Goal: Transaction & Acquisition: Download file/media

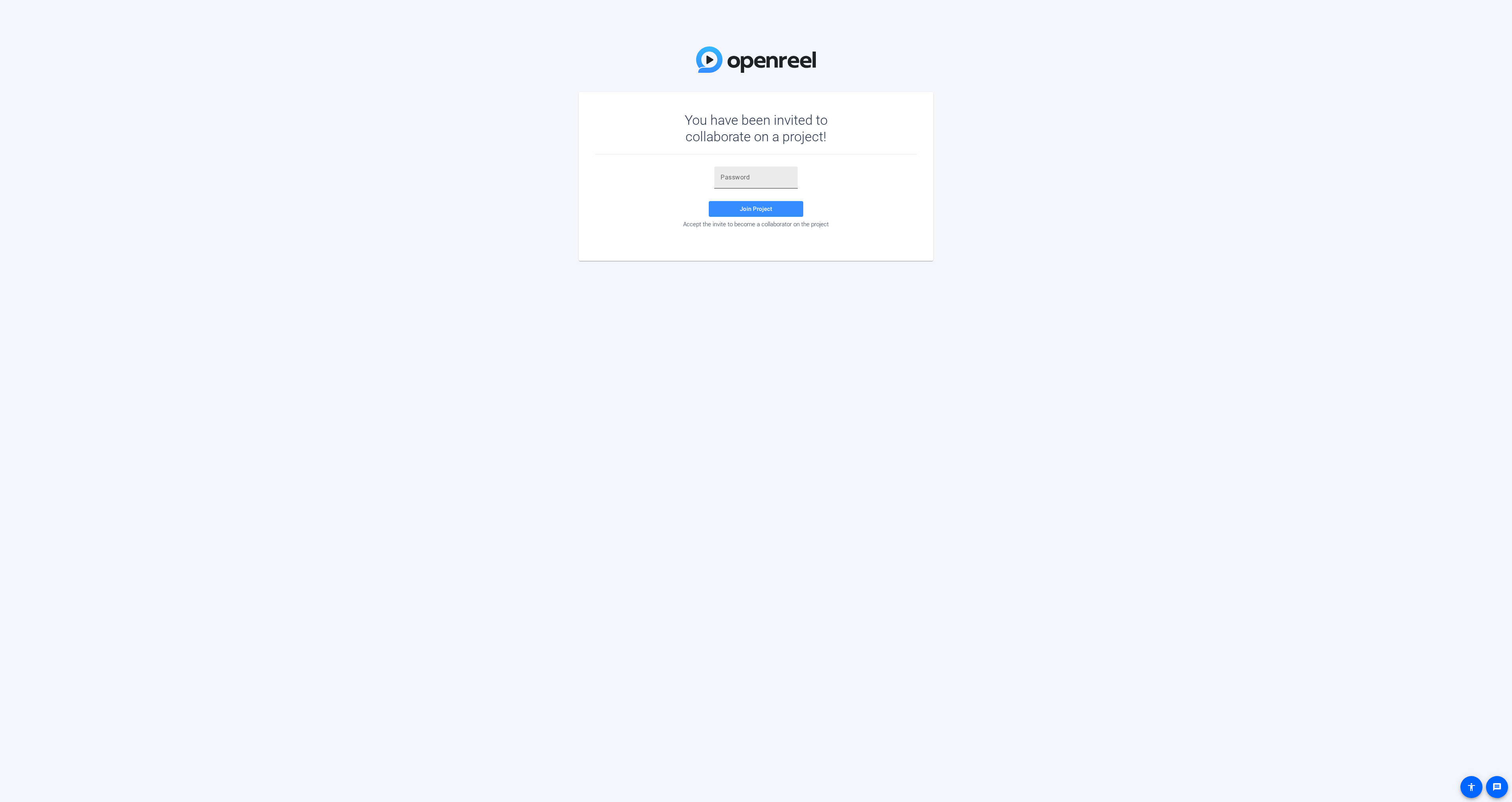
click at [734, 184] on div at bounding box center [756, 178] width 71 height 22
paste input "K~)nLd"
type input "K~)nLd"
click at [741, 213] on span at bounding box center [756, 209] width 95 height 19
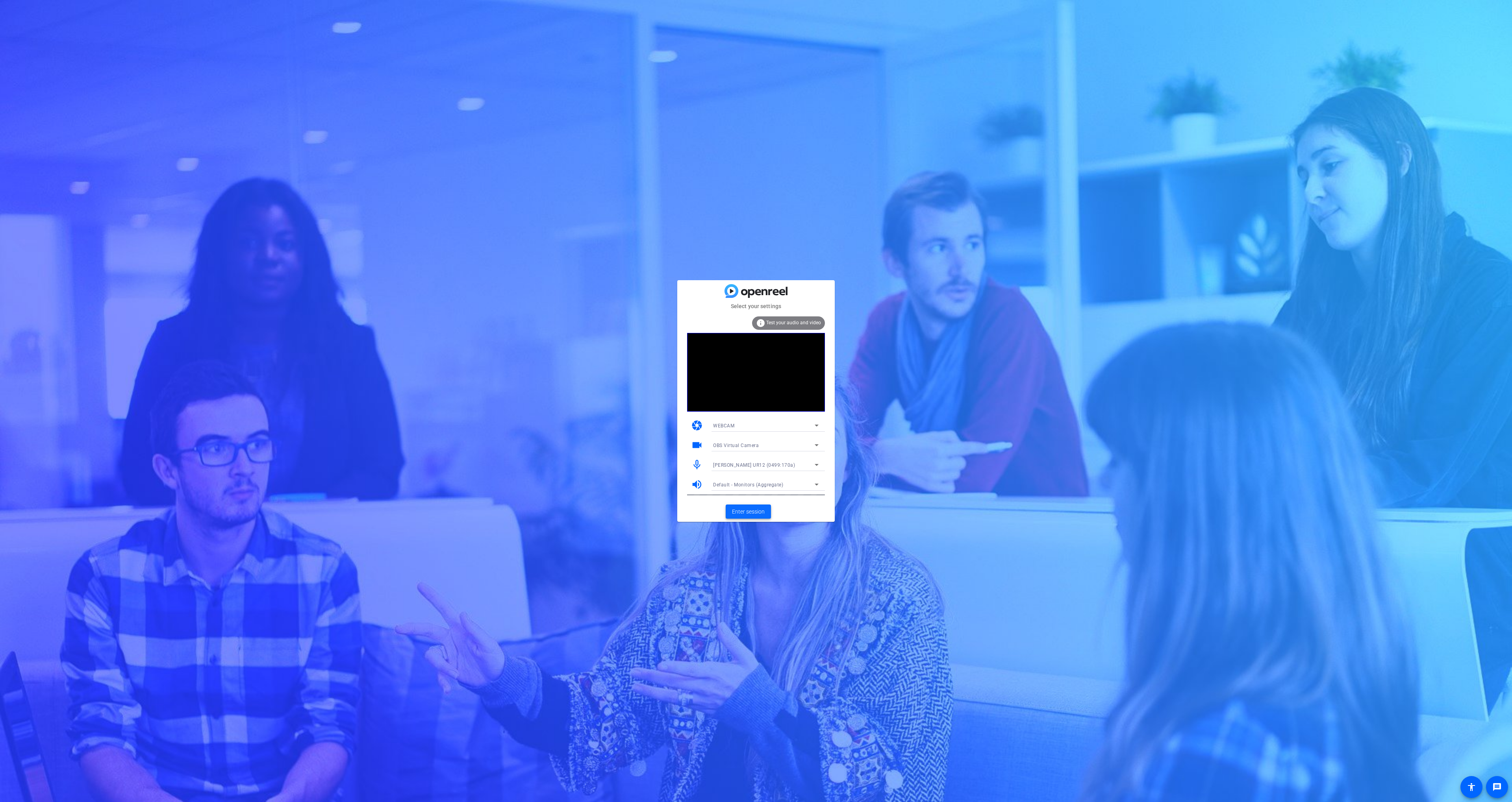
click at [743, 512] on span "Enter session" at bounding box center [748, 512] width 33 height 8
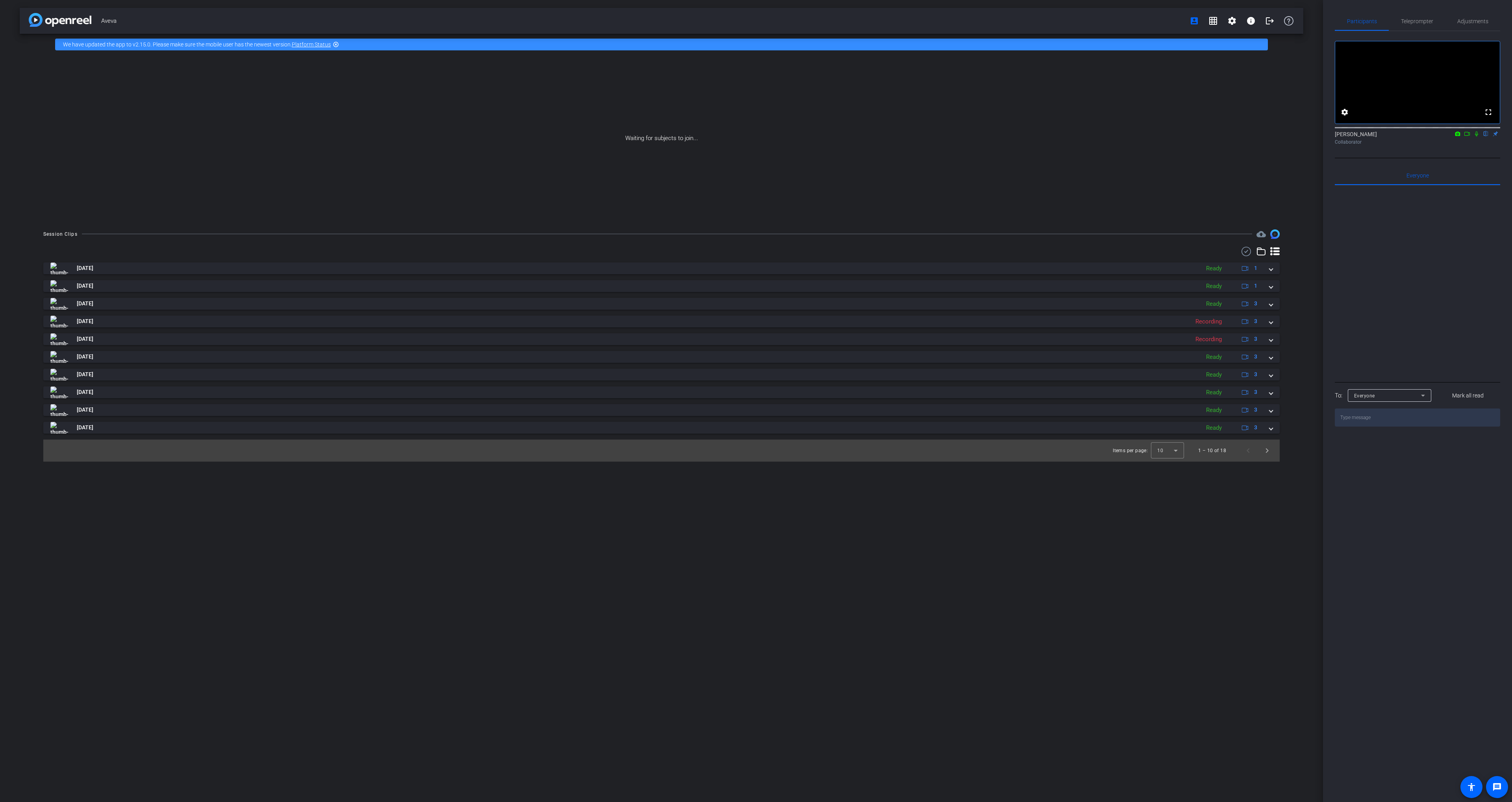
click at [1473, 137] on icon at bounding box center [1476, 133] width 6 height 5
click at [1467, 137] on icon at bounding box center [1467, 133] width 6 height 5
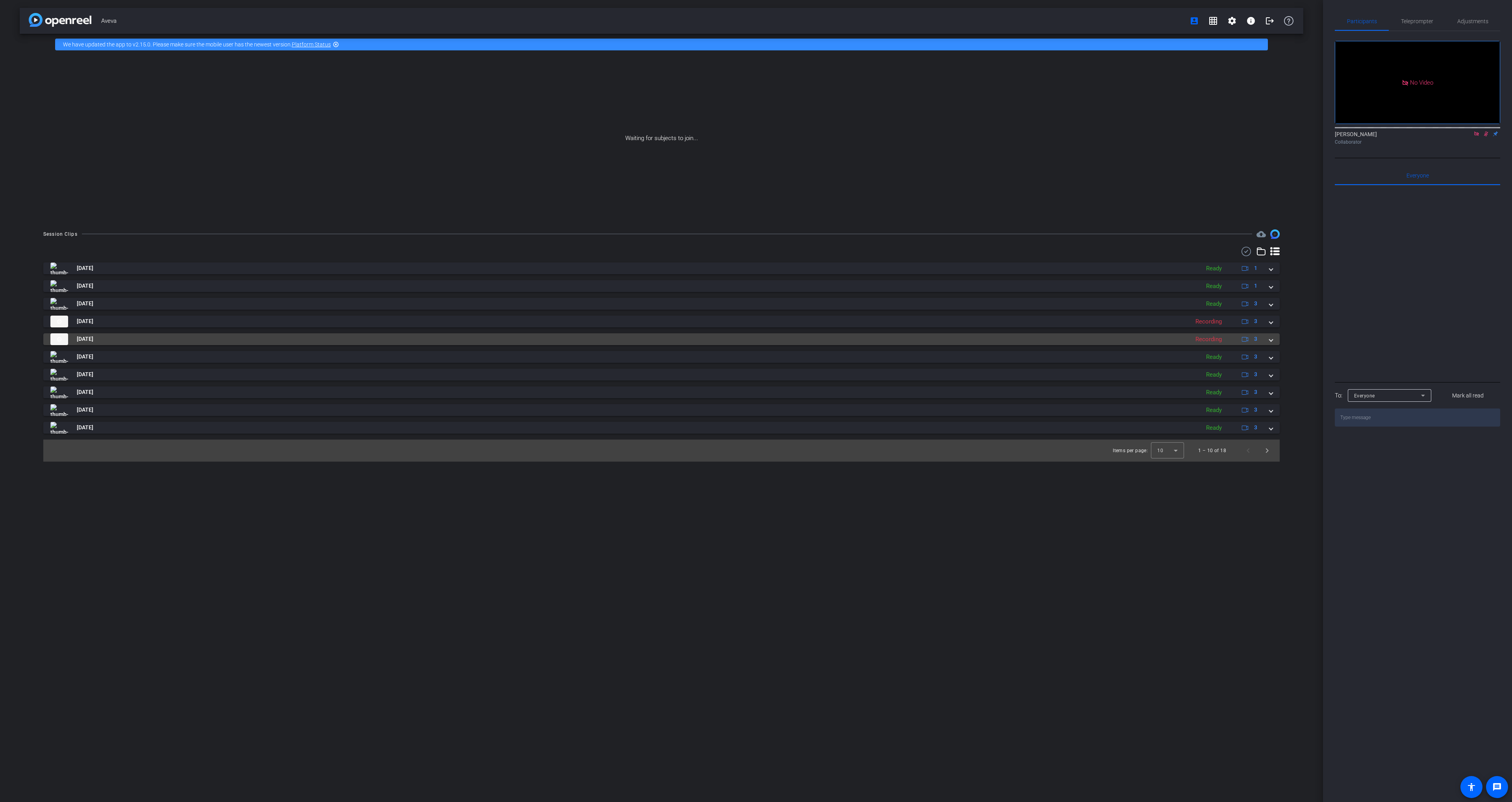
click at [1040, 343] on mat-panel-title "[DATE]" at bounding box center [617, 339] width 1135 height 12
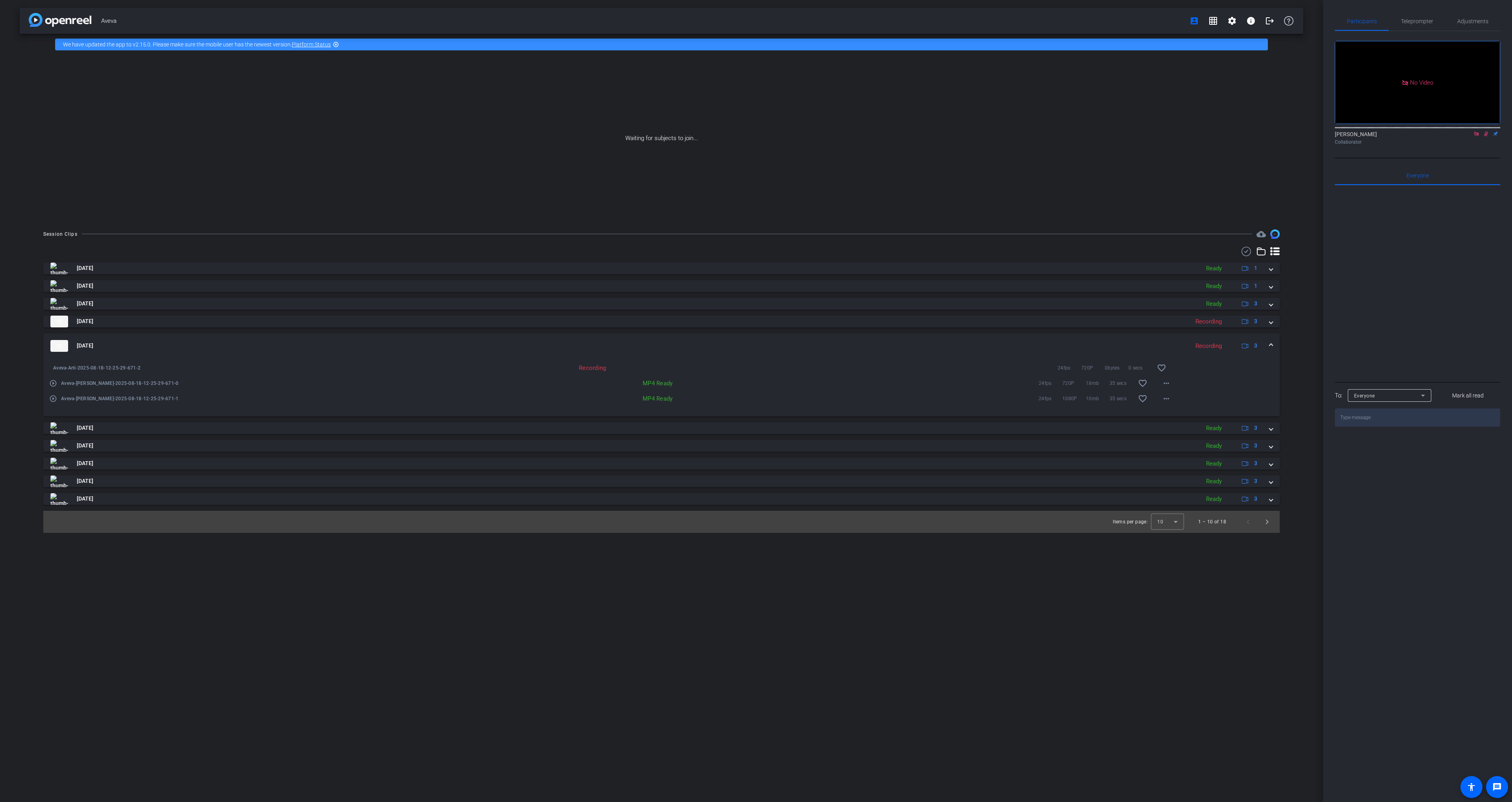
click at [1037, 340] on mat-panel-title "[DATE]" at bounding box center [617, 346] width 1135 height 12
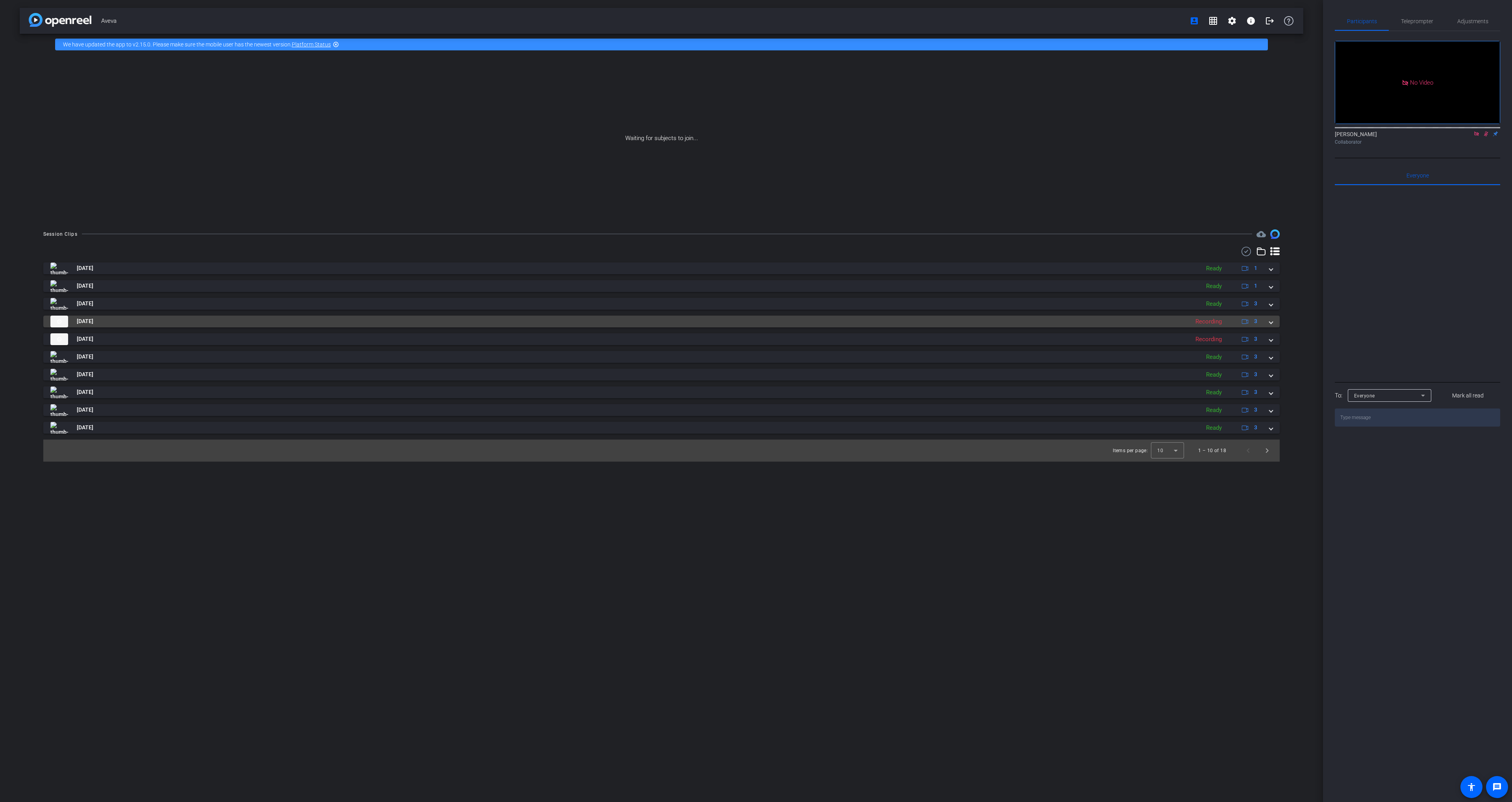
click at [988, 317] on mat-panel-title "[DATE]" at bounding box center [617, 322] width 1135 height 12
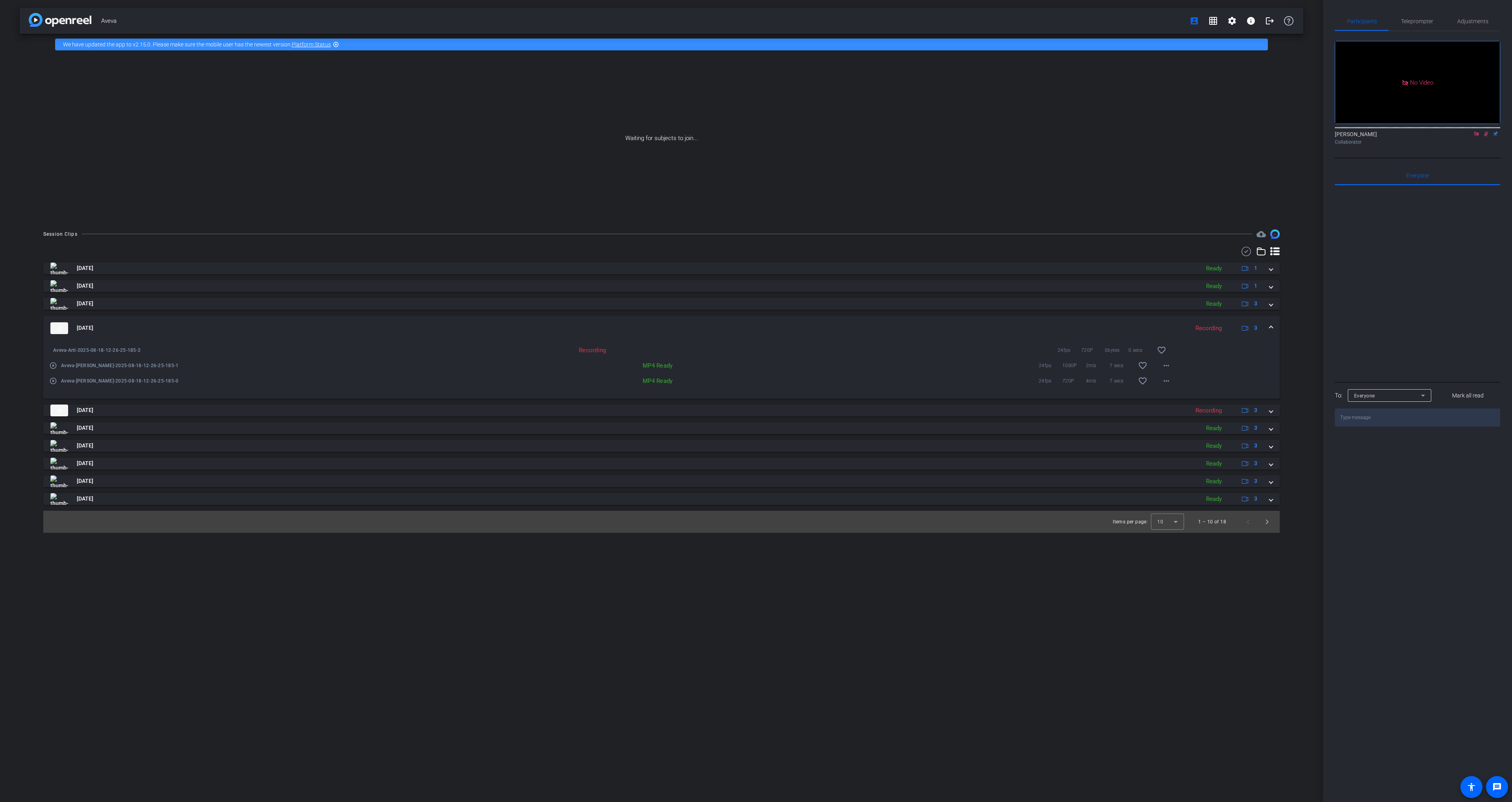
click at [1013, 326] on mat-panel-title "[DATE]" at bounding box center [617, 328] width 1135 height 12
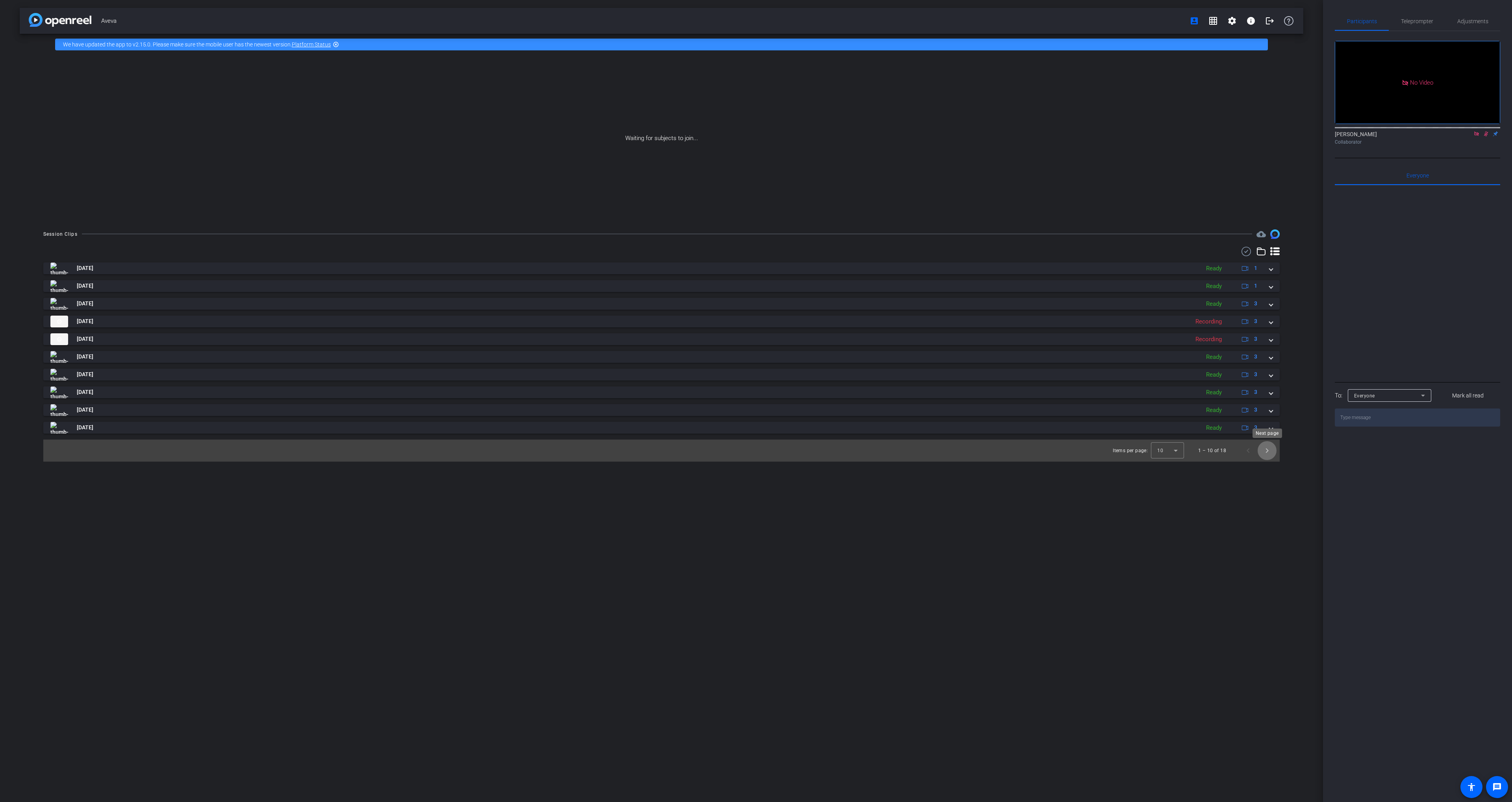
click at [1264, 454] on span "Next page" at bounding box center [1267, 451] width 19 height 19
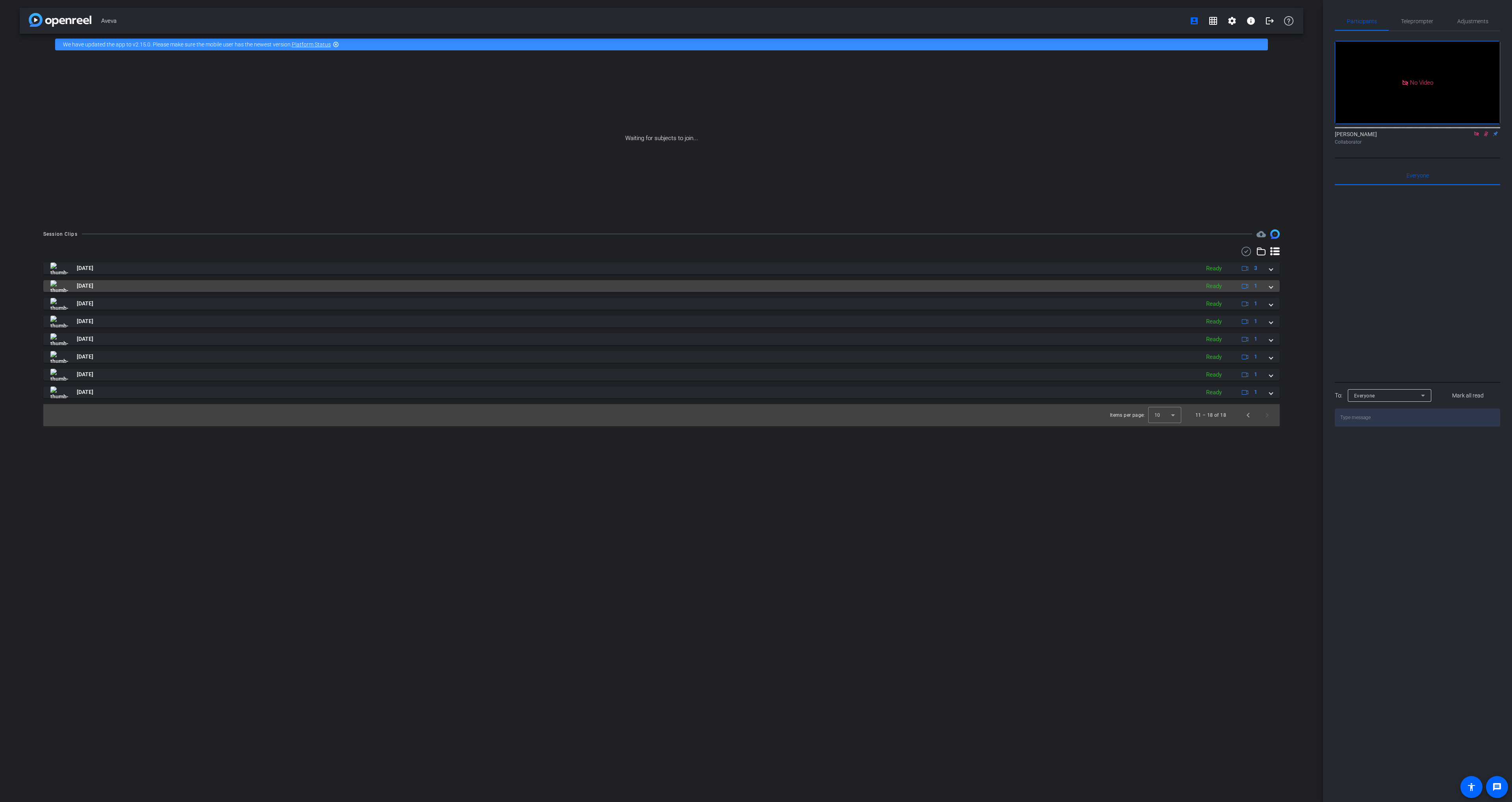
click at [988, 283] on mat-panel-title "[DATE]" at bounding box center [623, 286] width 1145 height 12
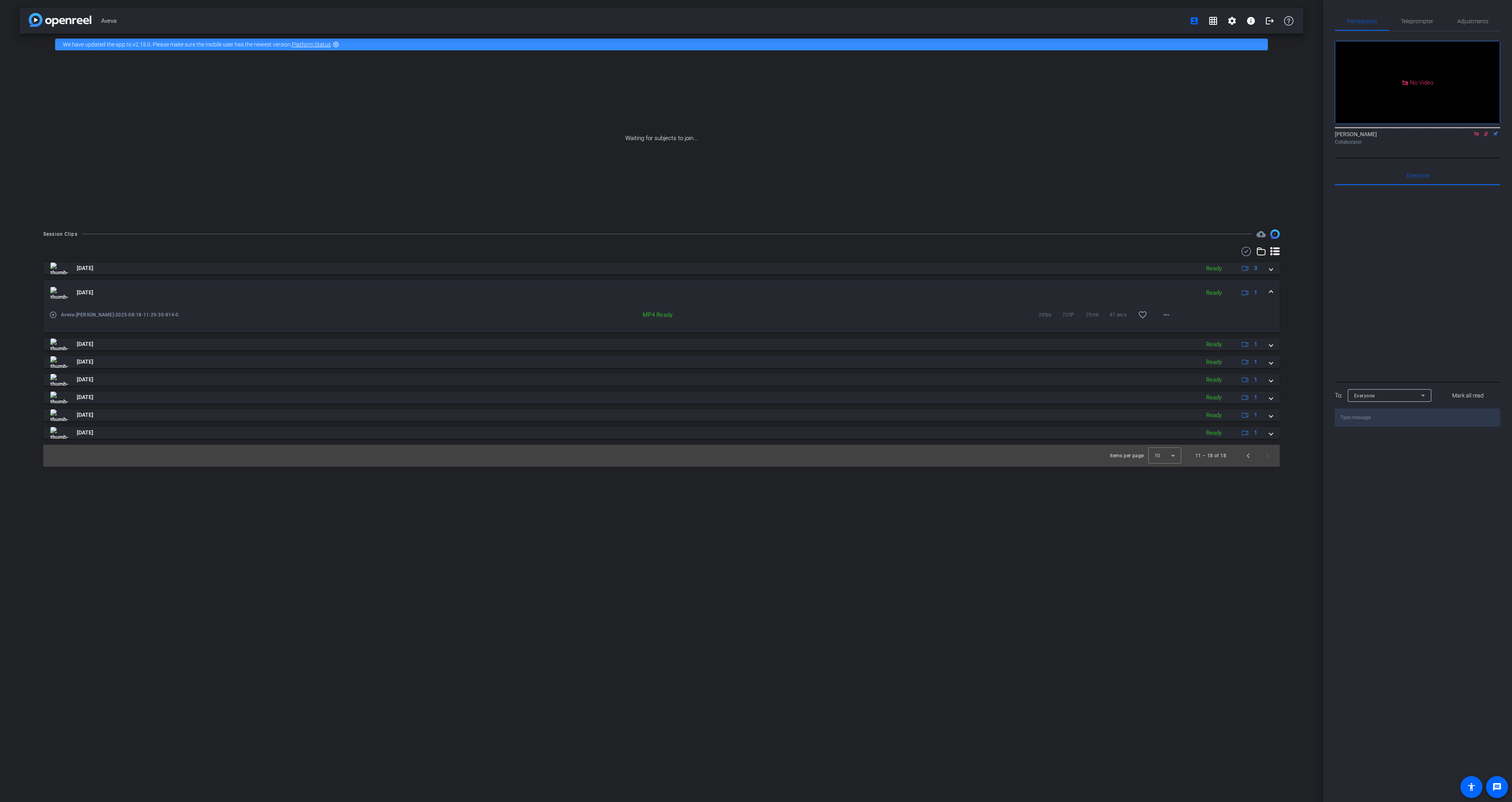
click at [988, 283] on mat-expansion-panel-header "[DATE] Ready 1" at bounding box center [662, 293] width 1236 height 25
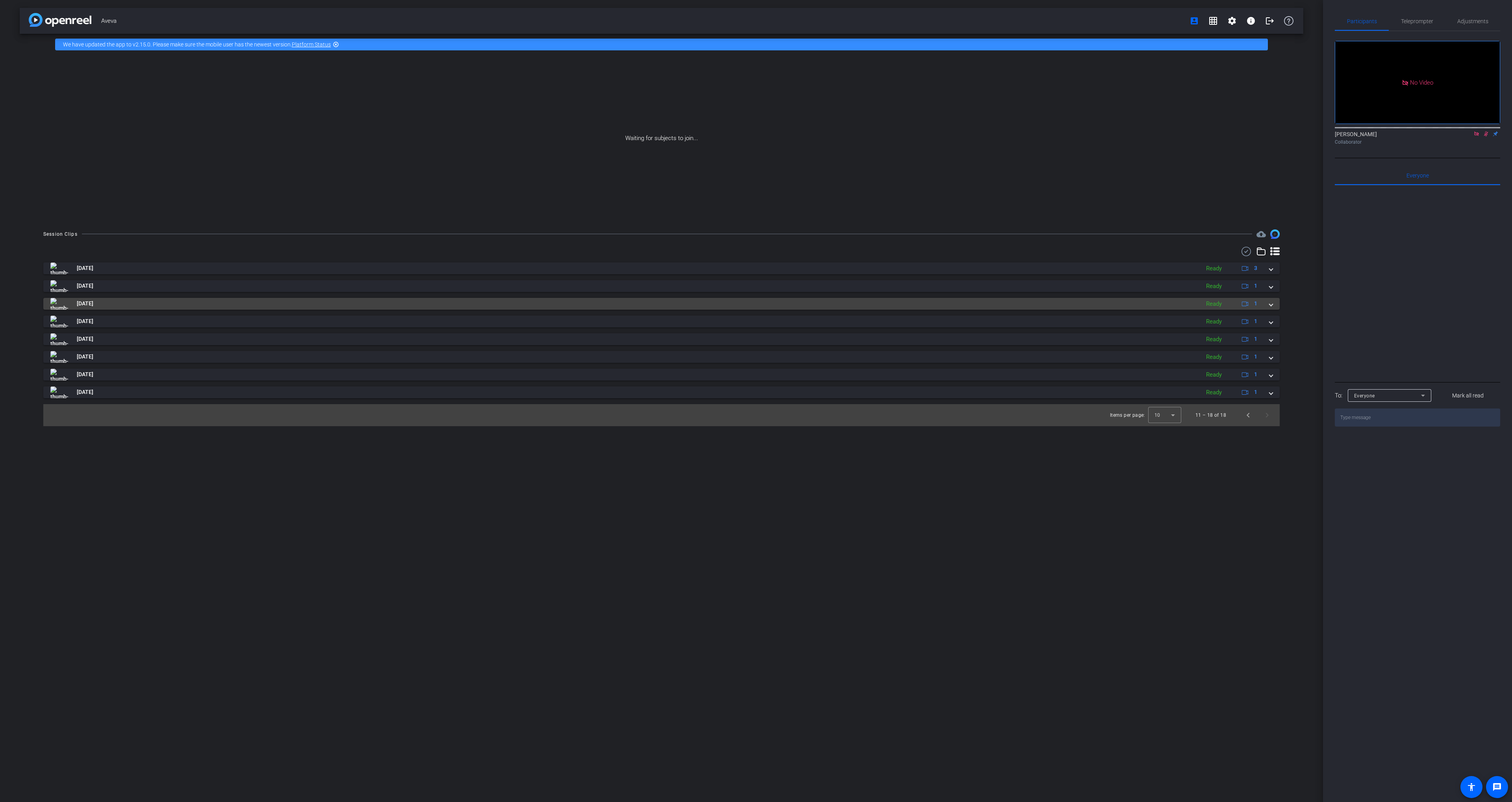
click at [985, 302] on mat-panel-title "[DATE]" at bounding box center [623, 304] width 1145 height 12
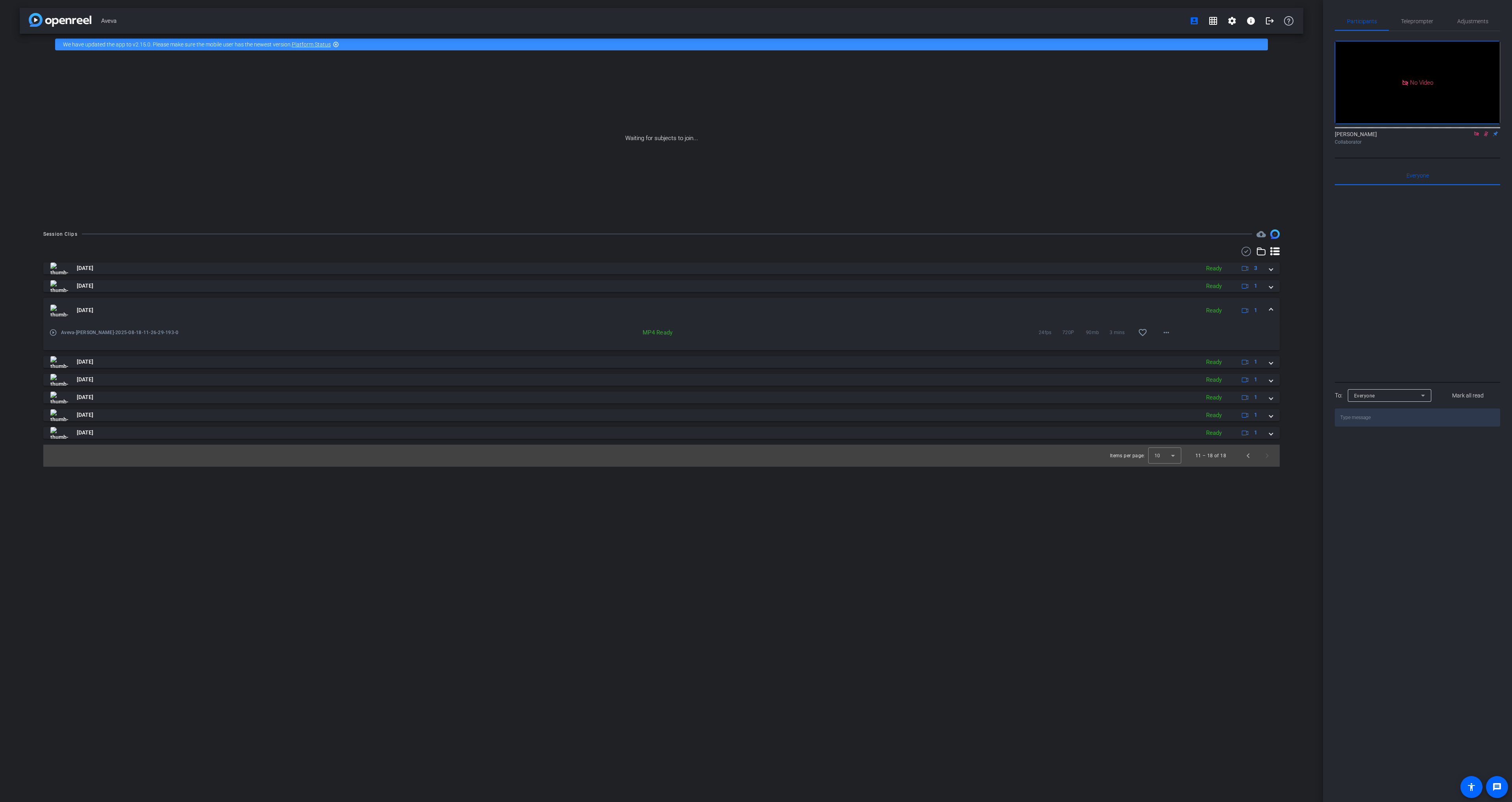
click at [985, 301] on mat-expansion-panel-header "[DATE] Ready 1" at bounding box center [662, 310] width 1236 height 25
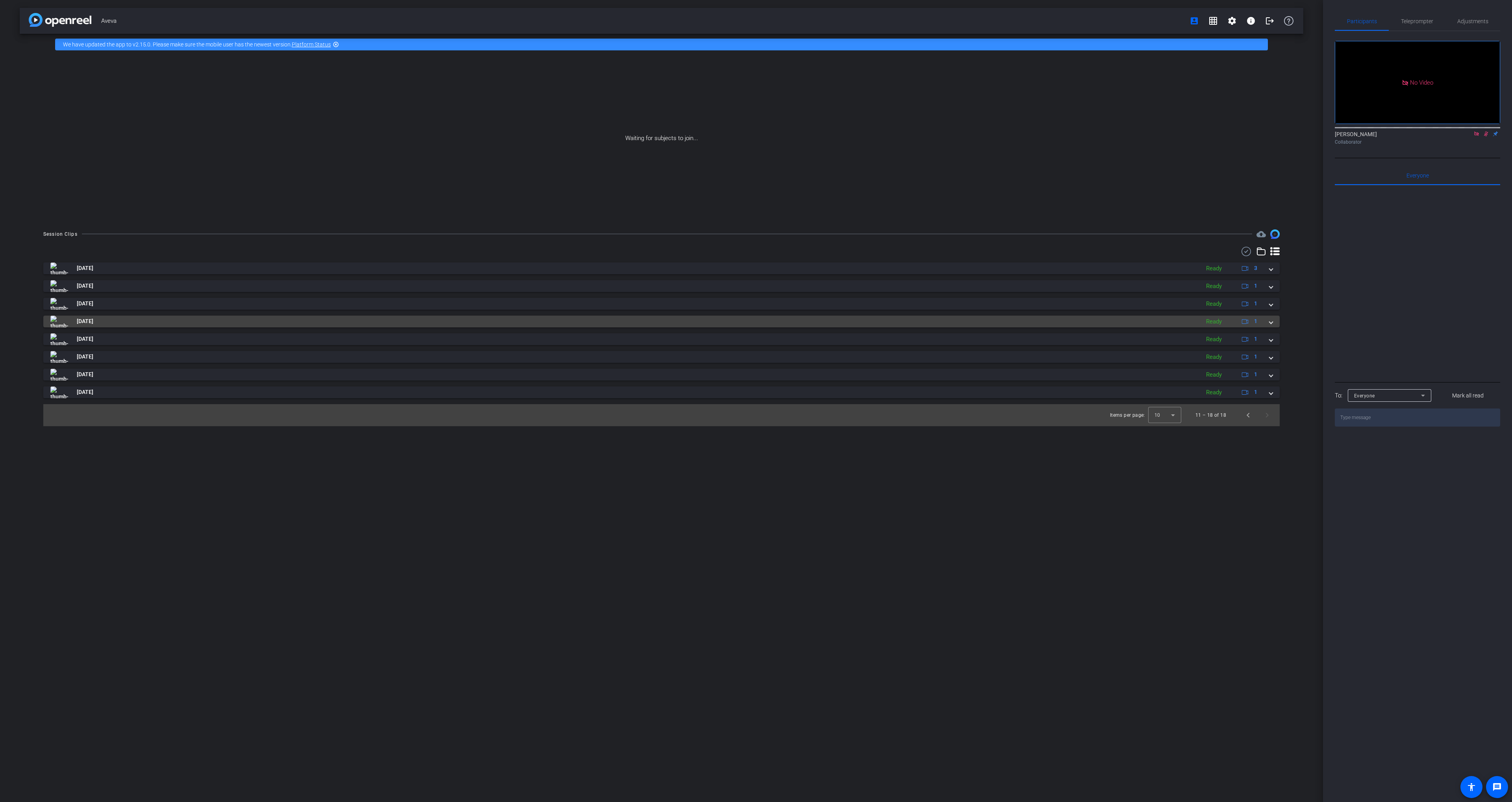
click at [985, 327] on div "[DATE] Ready 3 [DATE] Ready 1 play_circle_outline Aveva-[PERSON_NAME]-2025-08-1…" at bounding box center [662, 330] width 1236 height 136
click at [984, 321] on mat-panel-title "[DATE]" at bounding box center [623, 322] width 1145 height 12
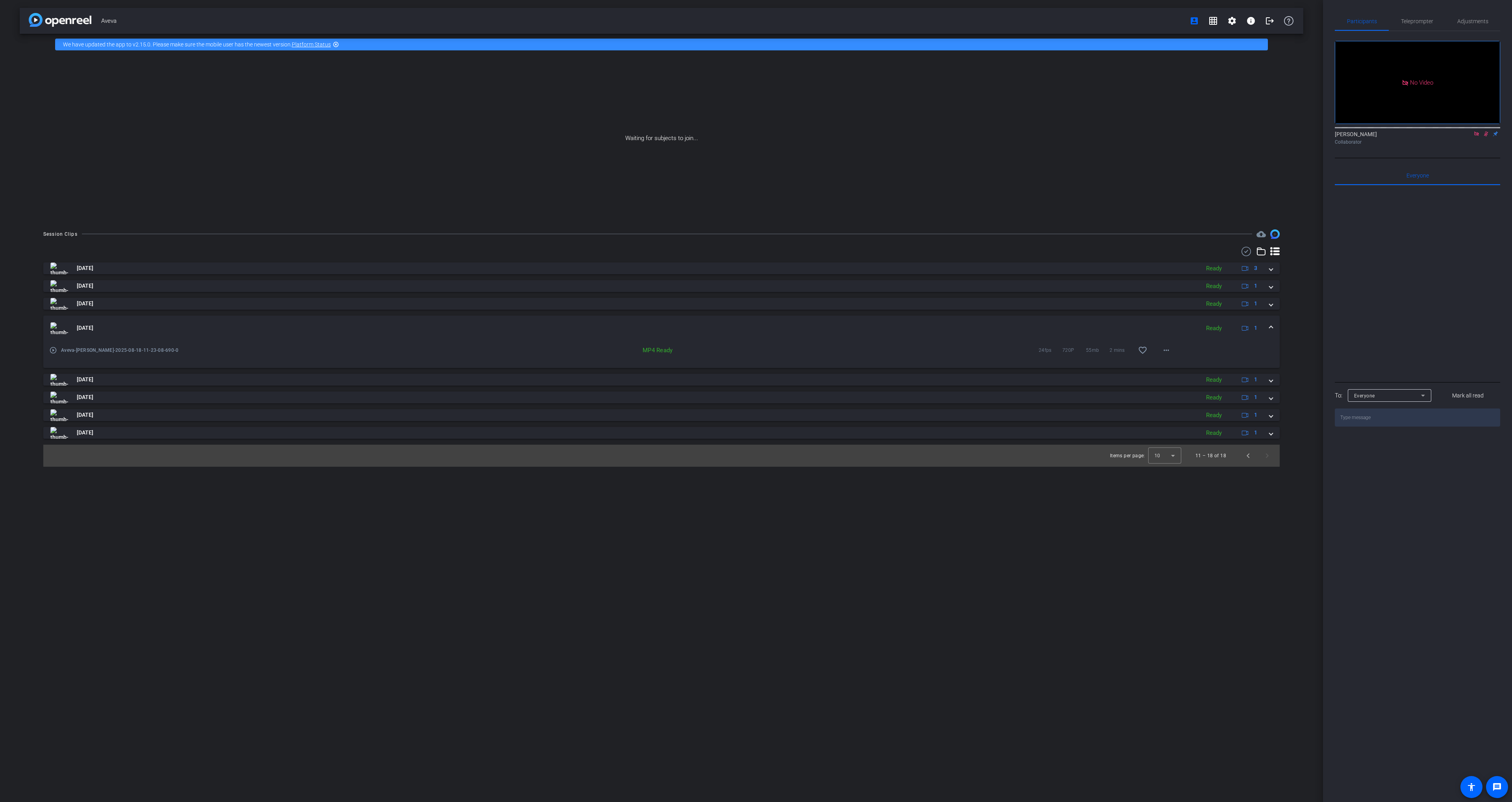
click at [981, 321] on mat-expansion-panel-header "[DATE] Ready 1" at bounding box center [662, 328] width 1236 height 25
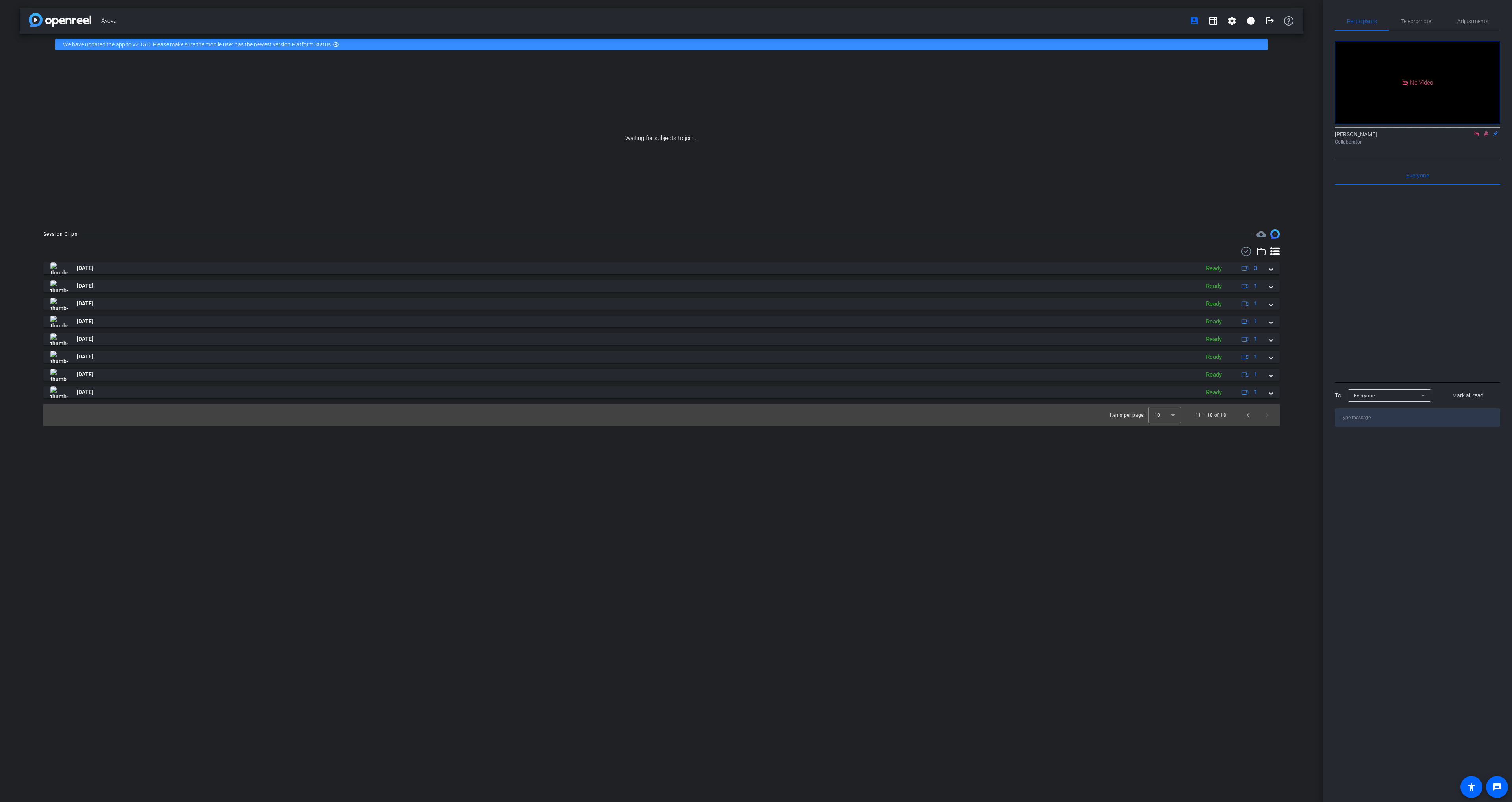
click at [985, 346] on div "[DATE] Ready 3 [DATE] Ready 1 play_circle_outline Aveva-[PERSON_NAME]-2025-08-1…" at bounding box center [662, 330] width 1236 height 136
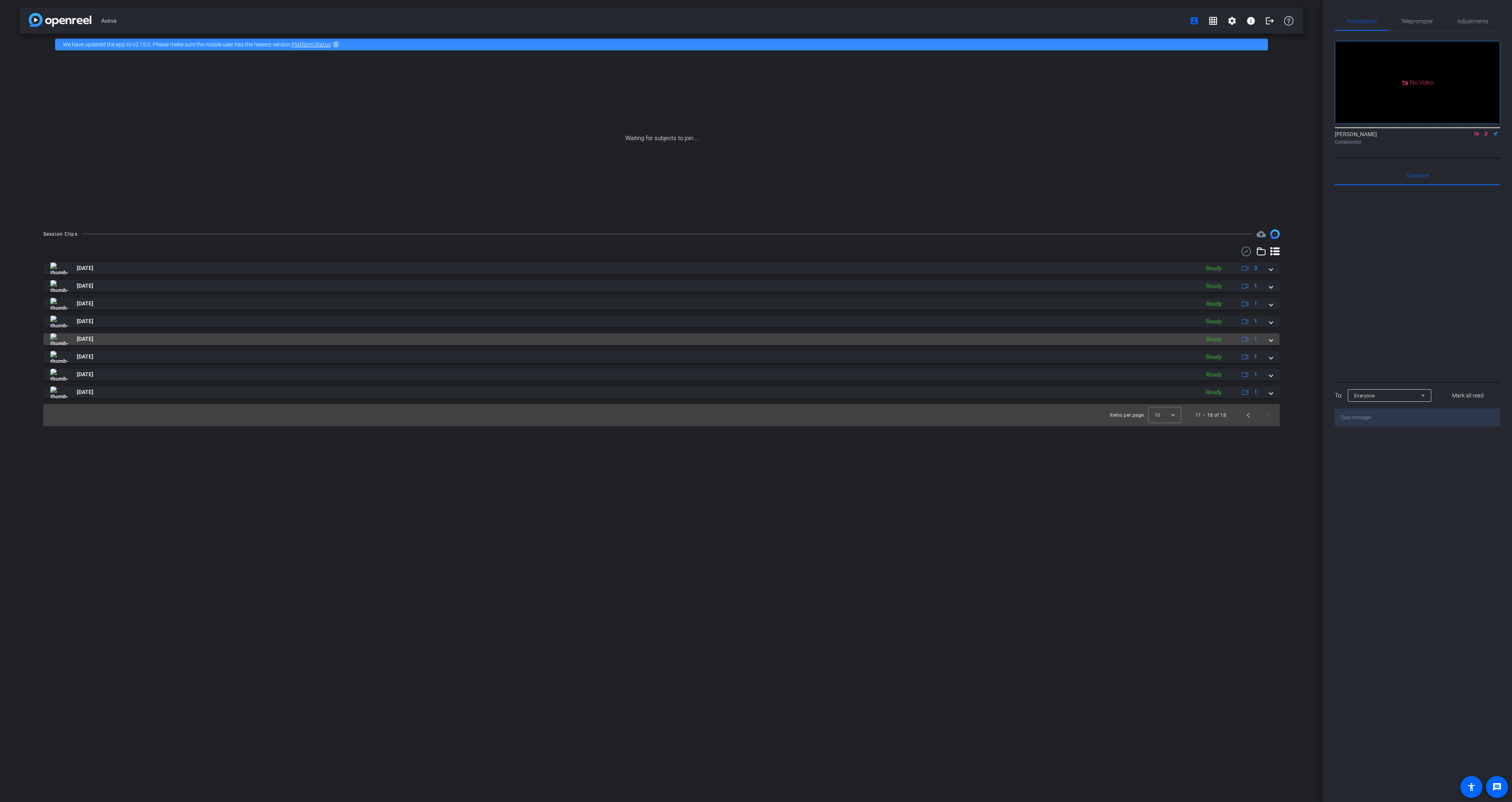
click at [986, 344] on mat-panel-title "[DATE]" at bounding box center [623, 339] width 1145 height 12
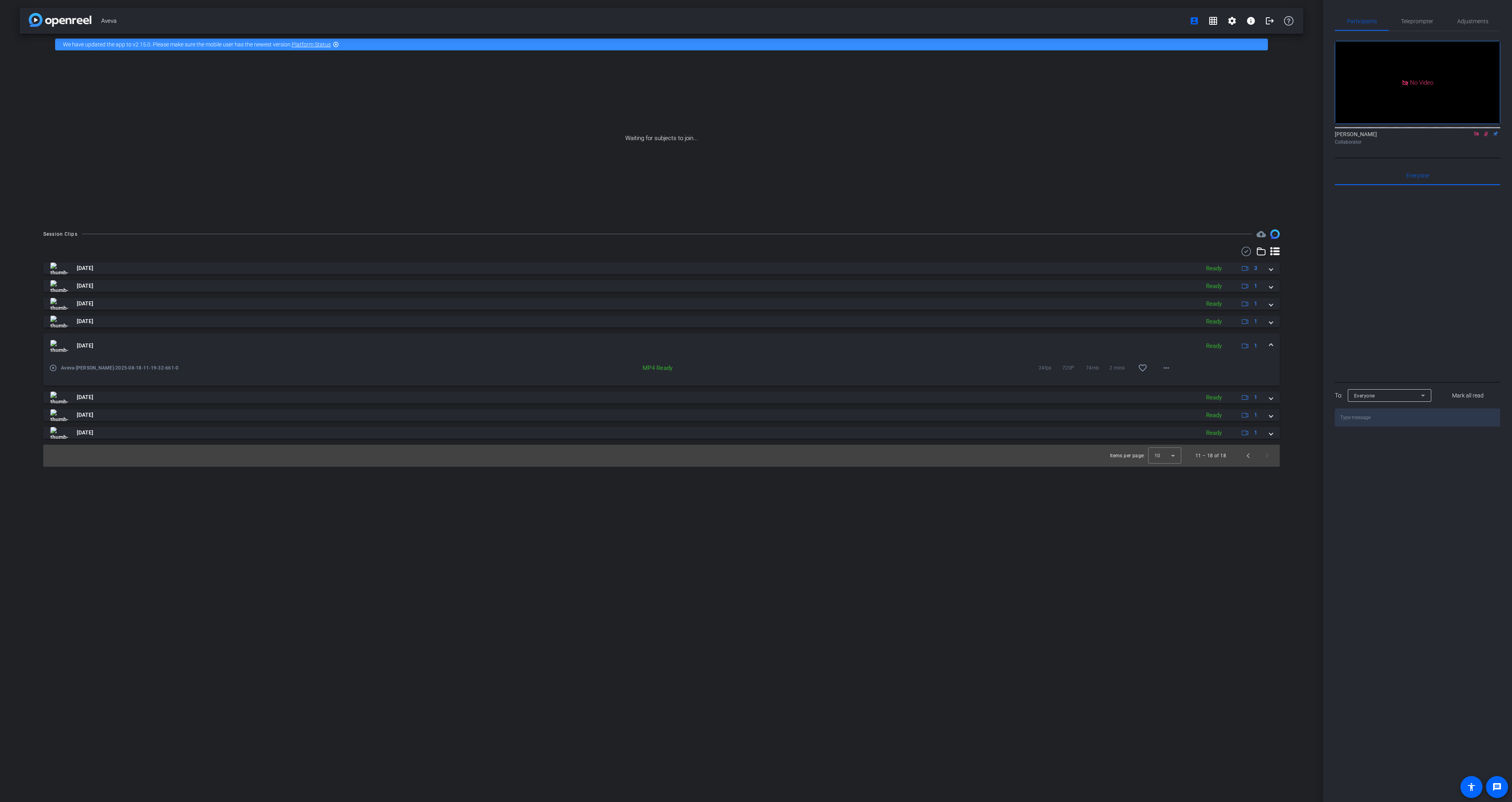
click at [987, 342] on mat-panel-title "[DATE]" at bounding box center [623, 346] width 1145 height 12
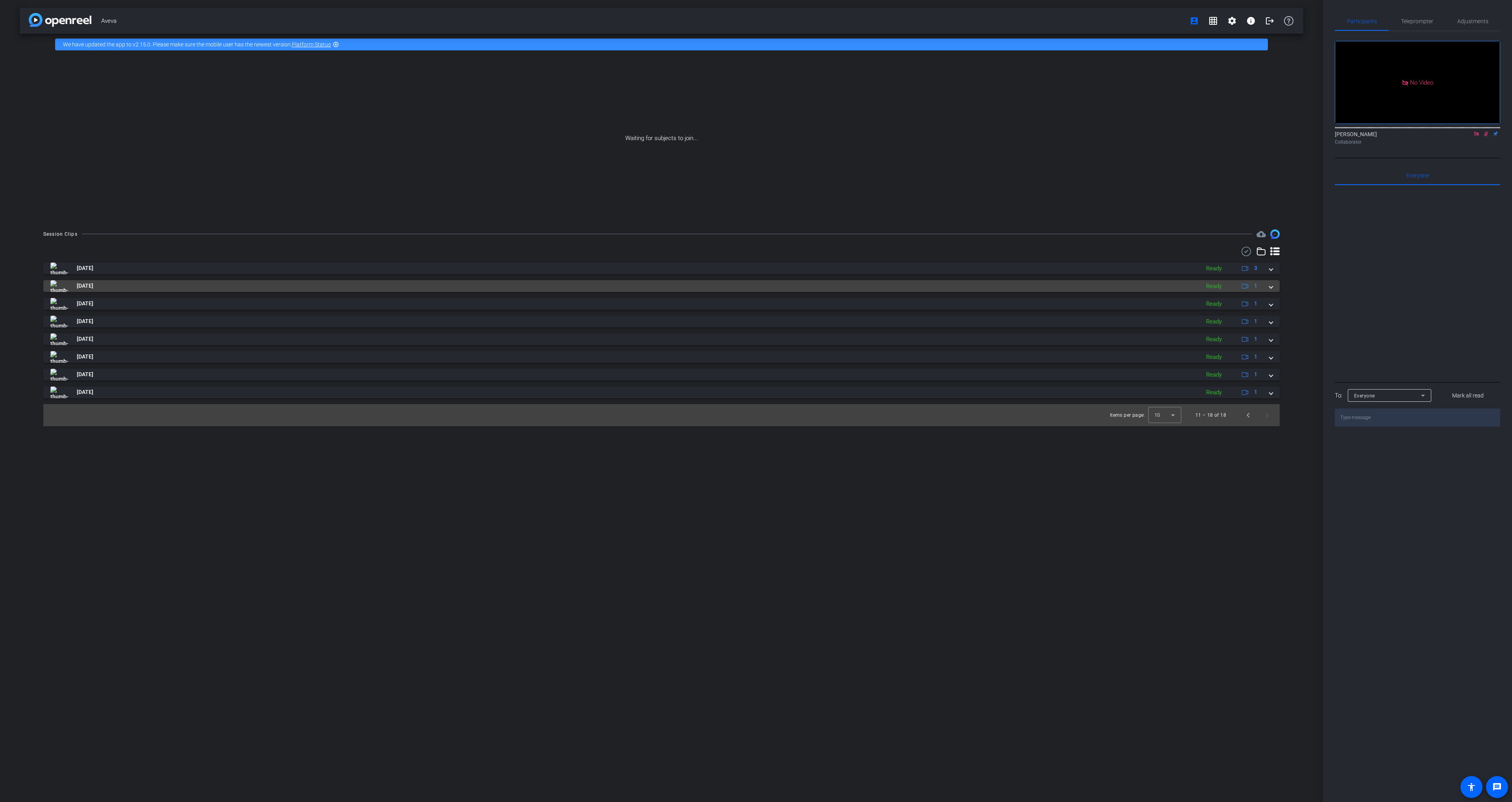
click at [976, 289] on mat-panel-title "[DATE]" at bounding box center [623, 286] width 1145 height 12
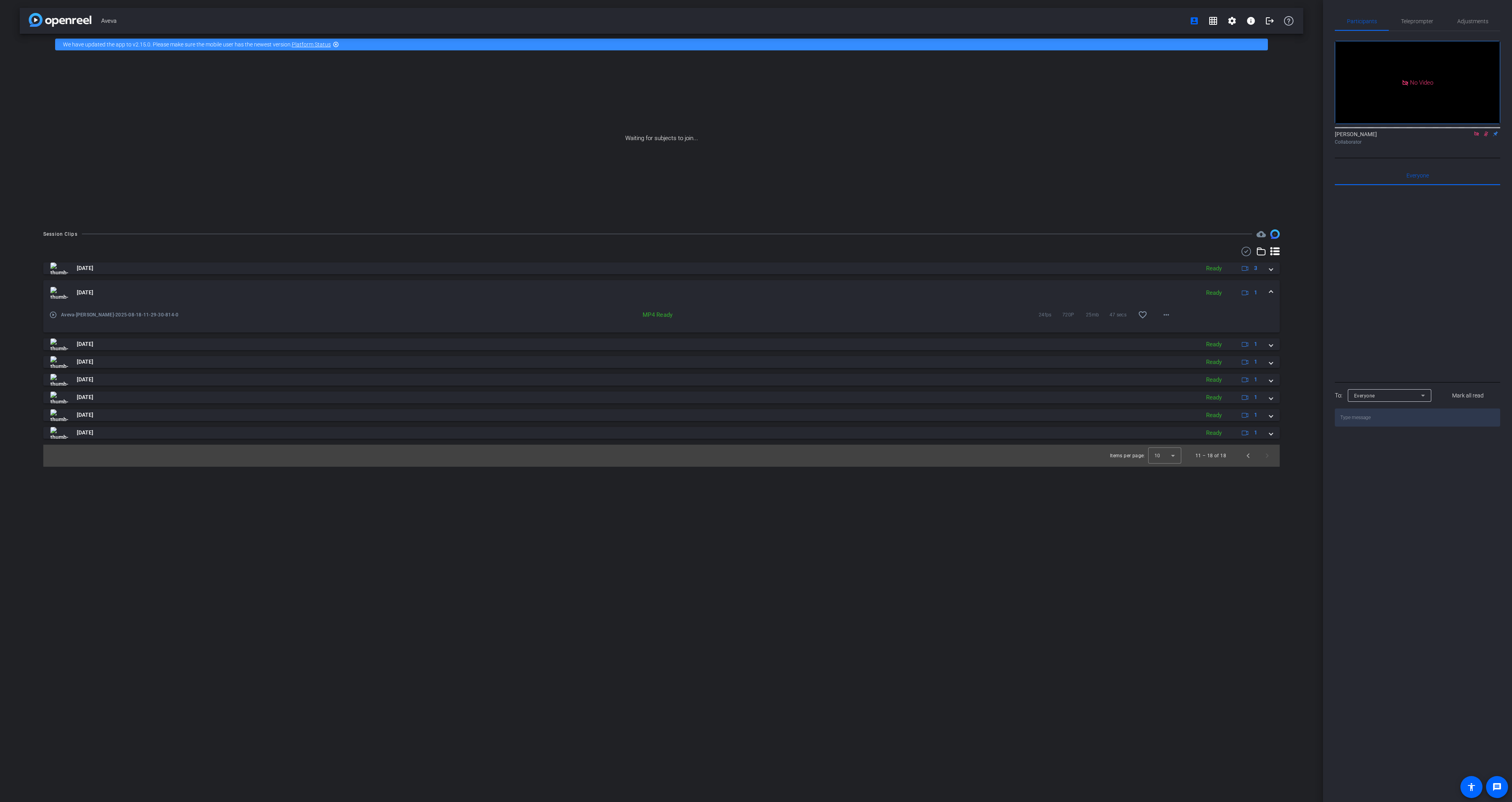
click at [976, 289] on mat-panel-title "[DATE]" at bounding box center [623, 293] width 1145 height 12
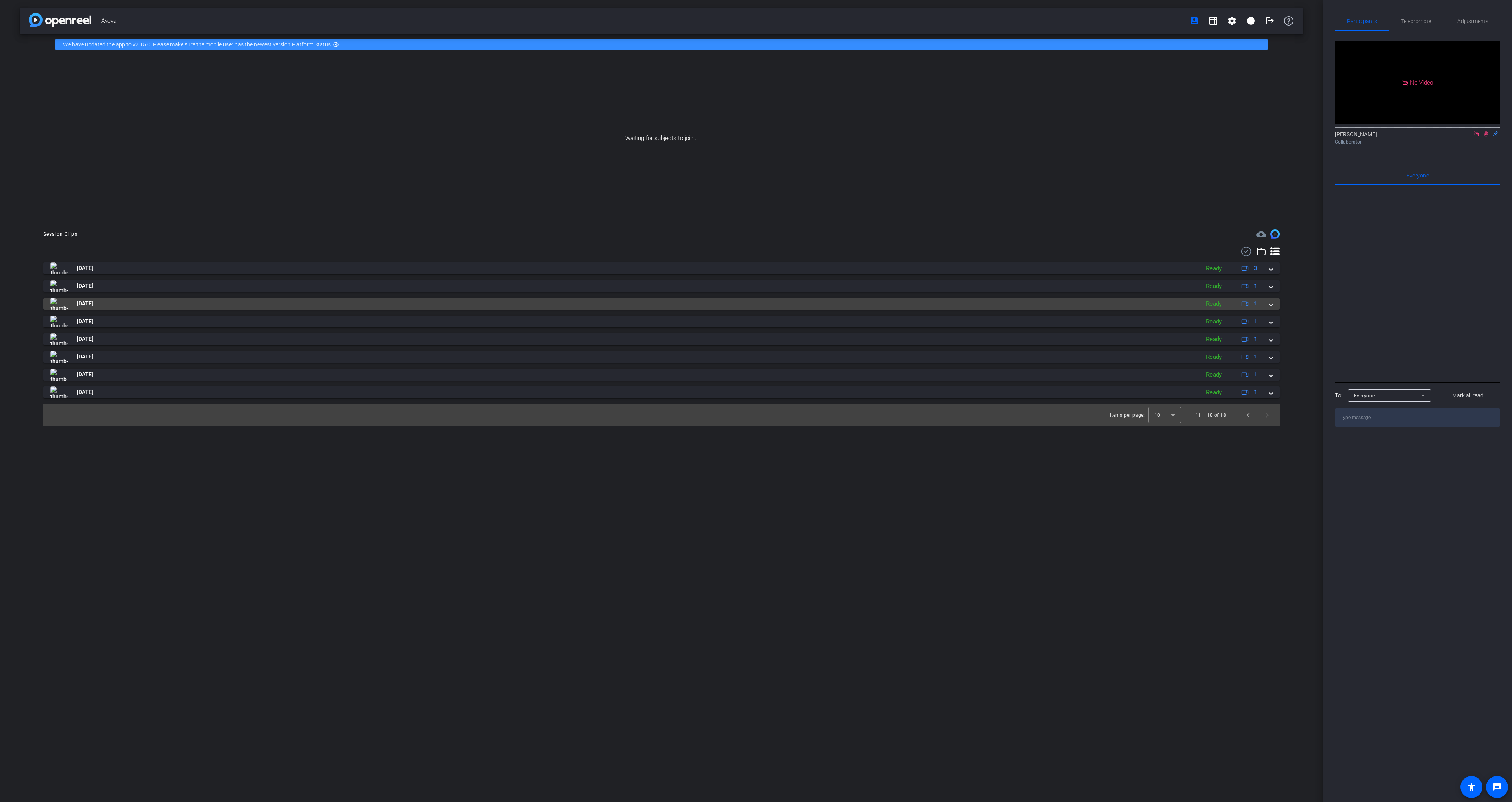
click at [971, 304] on mat-panel-title "[DATE]" at bounding box center [623, 304] width 1145 height 12
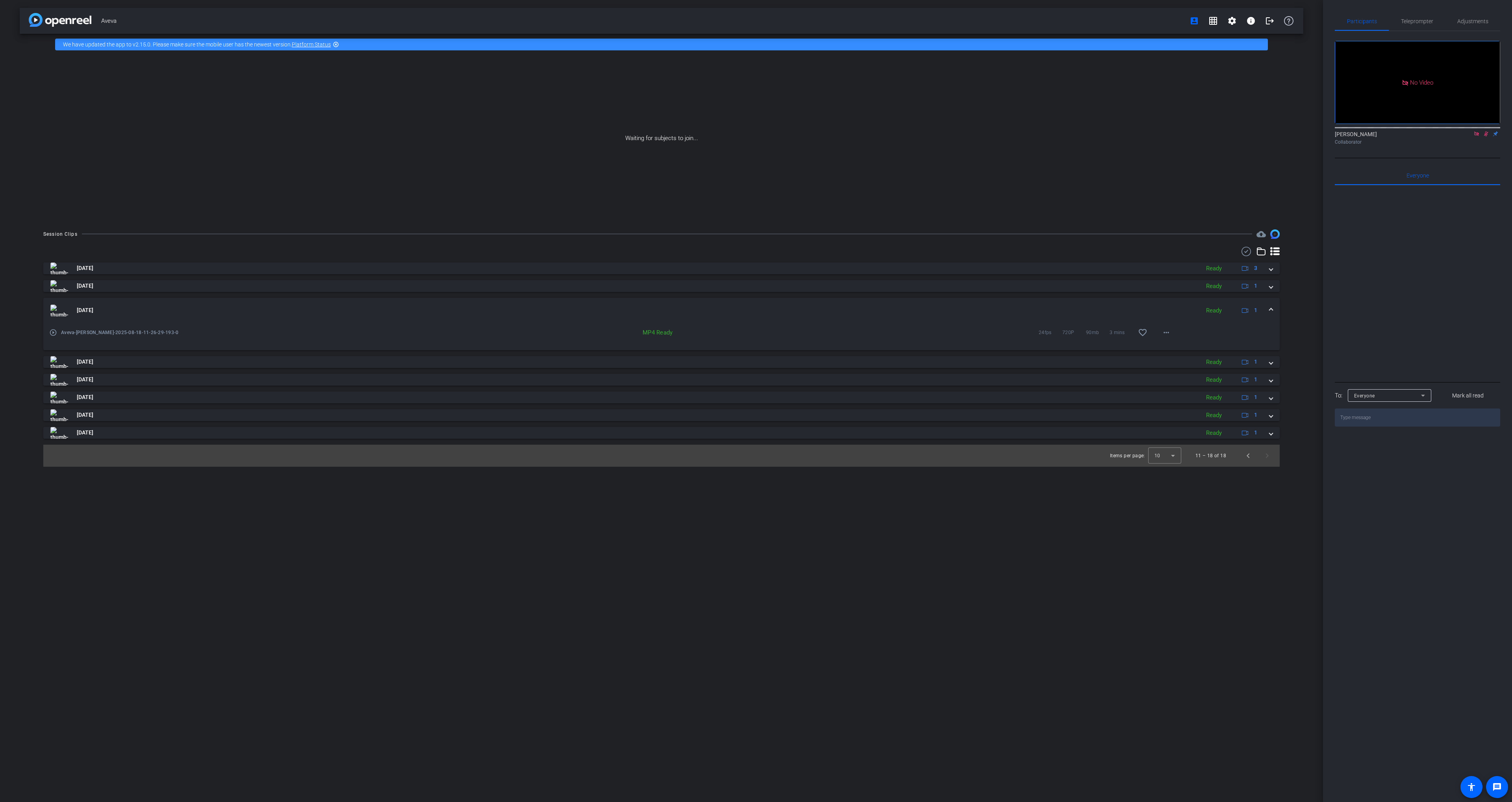
click at [971, 304] on mat-expansion-panel-header "[DATE] Ready 1" at bounding box center [662, 310] width 1236 height 25
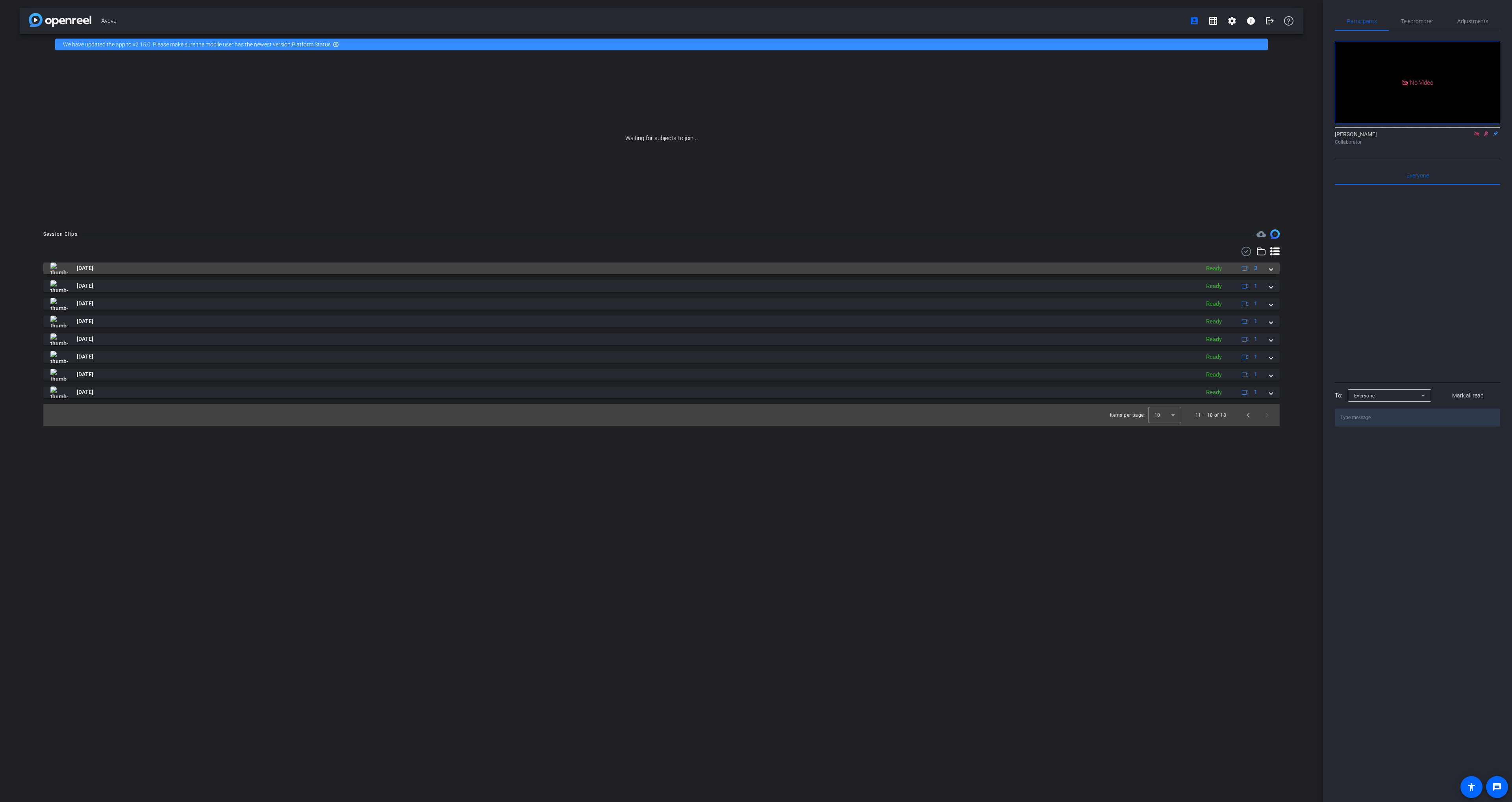
drag, startPoint x: 1244, startPoint y: 250, endPoint x: 1088, endPoint y: 265, distance: 156.7
click at [1244, 249] on icon at bounding box center [1246, 252] width 12 height 9
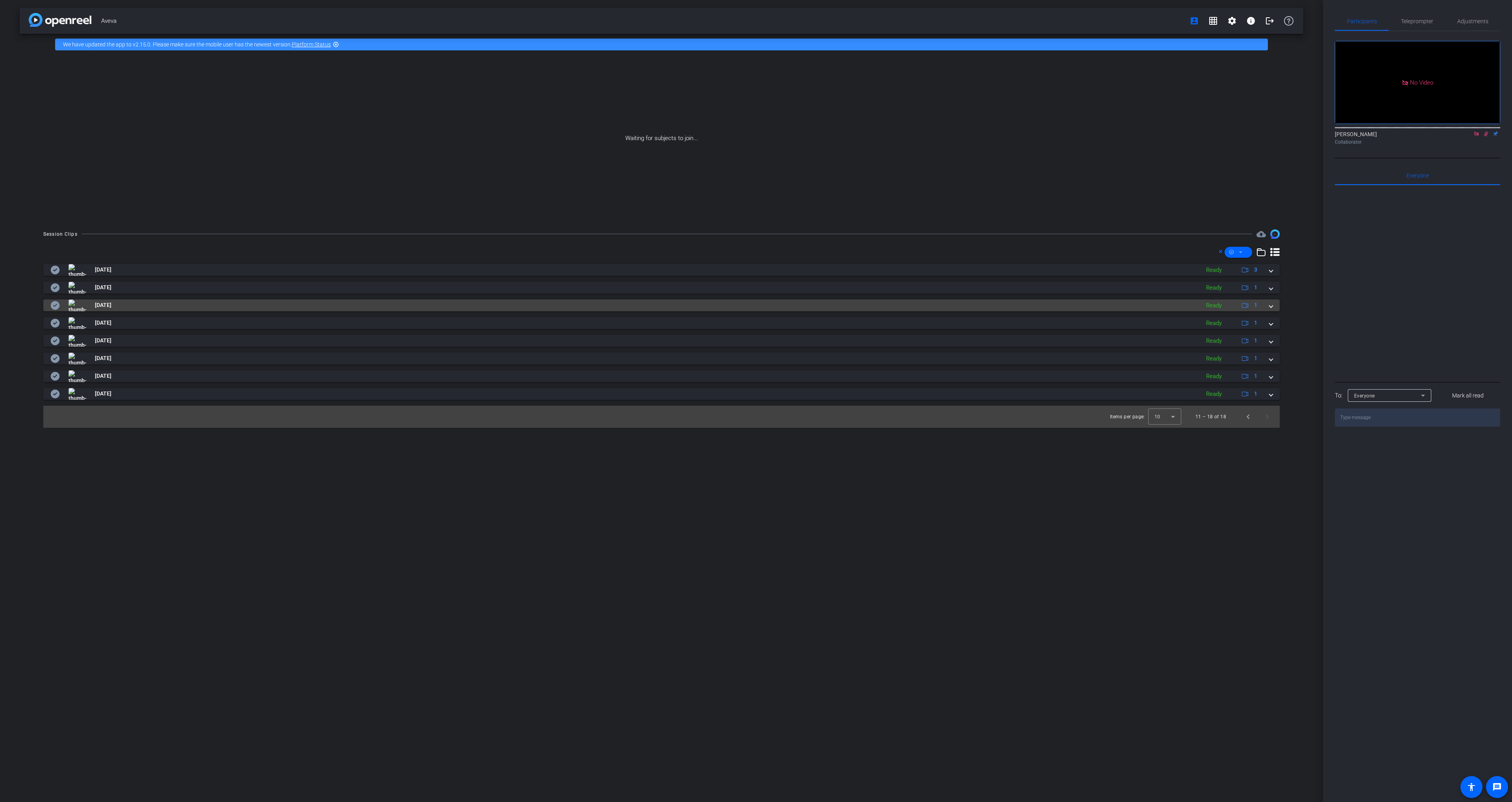
drag, startPoint x: 53, startPoint y: 302, endPoint x: 52, endPoint y: 297, distance: 5.1
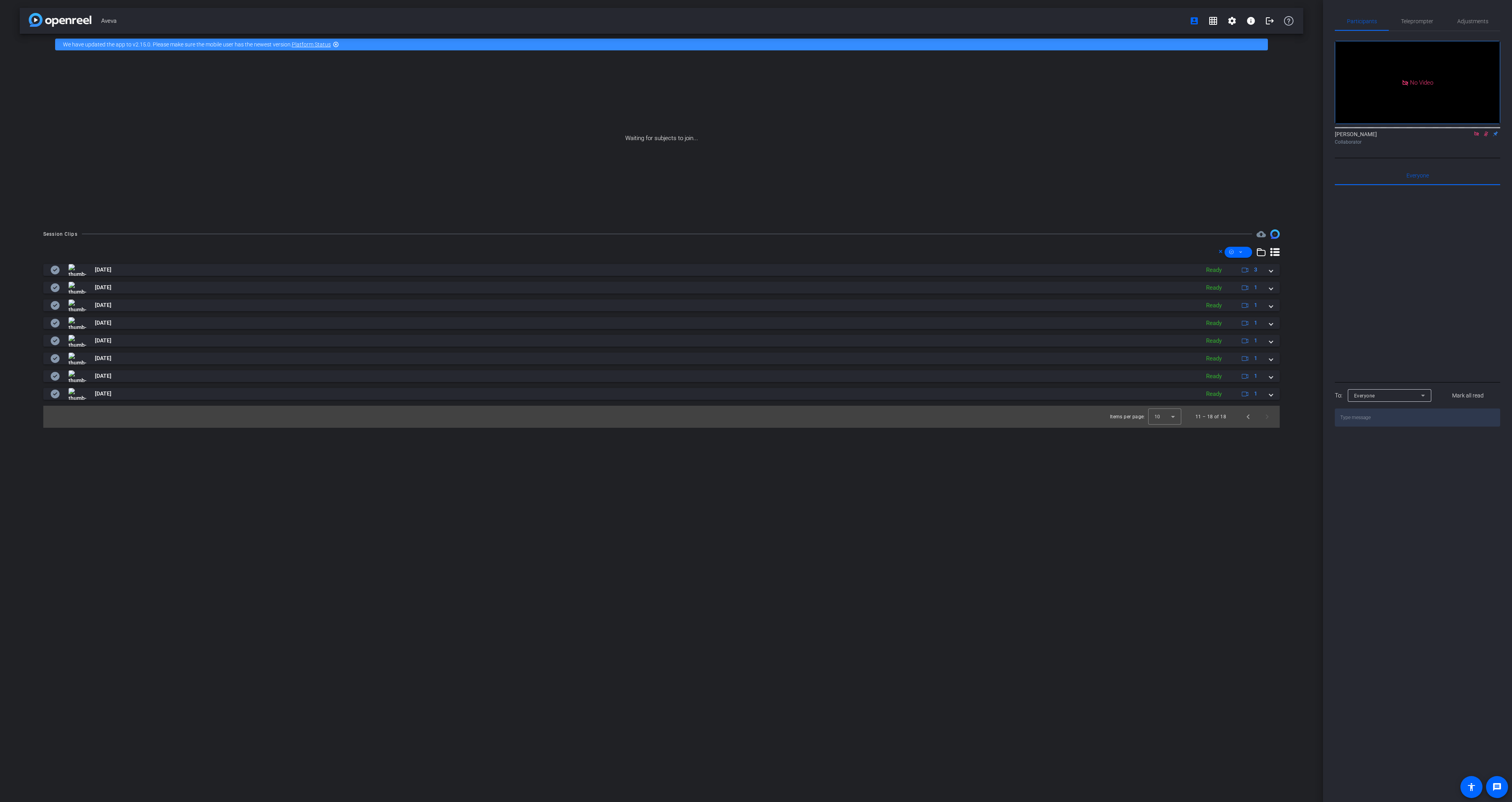
click at [52, 301] on icon at bounding box center [55, 306] width 9 height 9
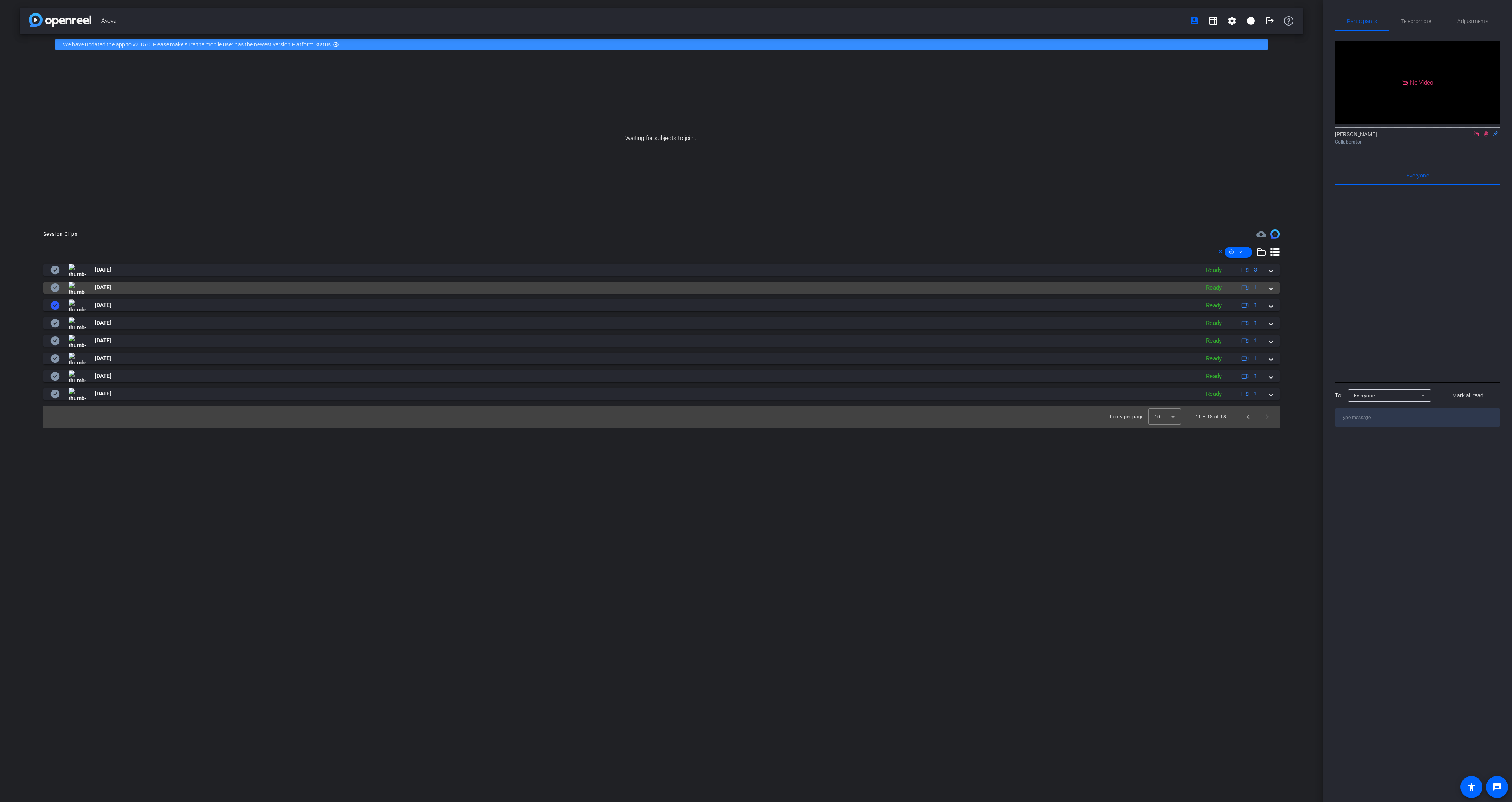
drag, startPoint x: 52, startPoint y: 286, endPoint x: 80, endPoint y: 287, distance: 28.0
click at [52, 286] on icon at bounding box center [55, 287] width 9 height 9
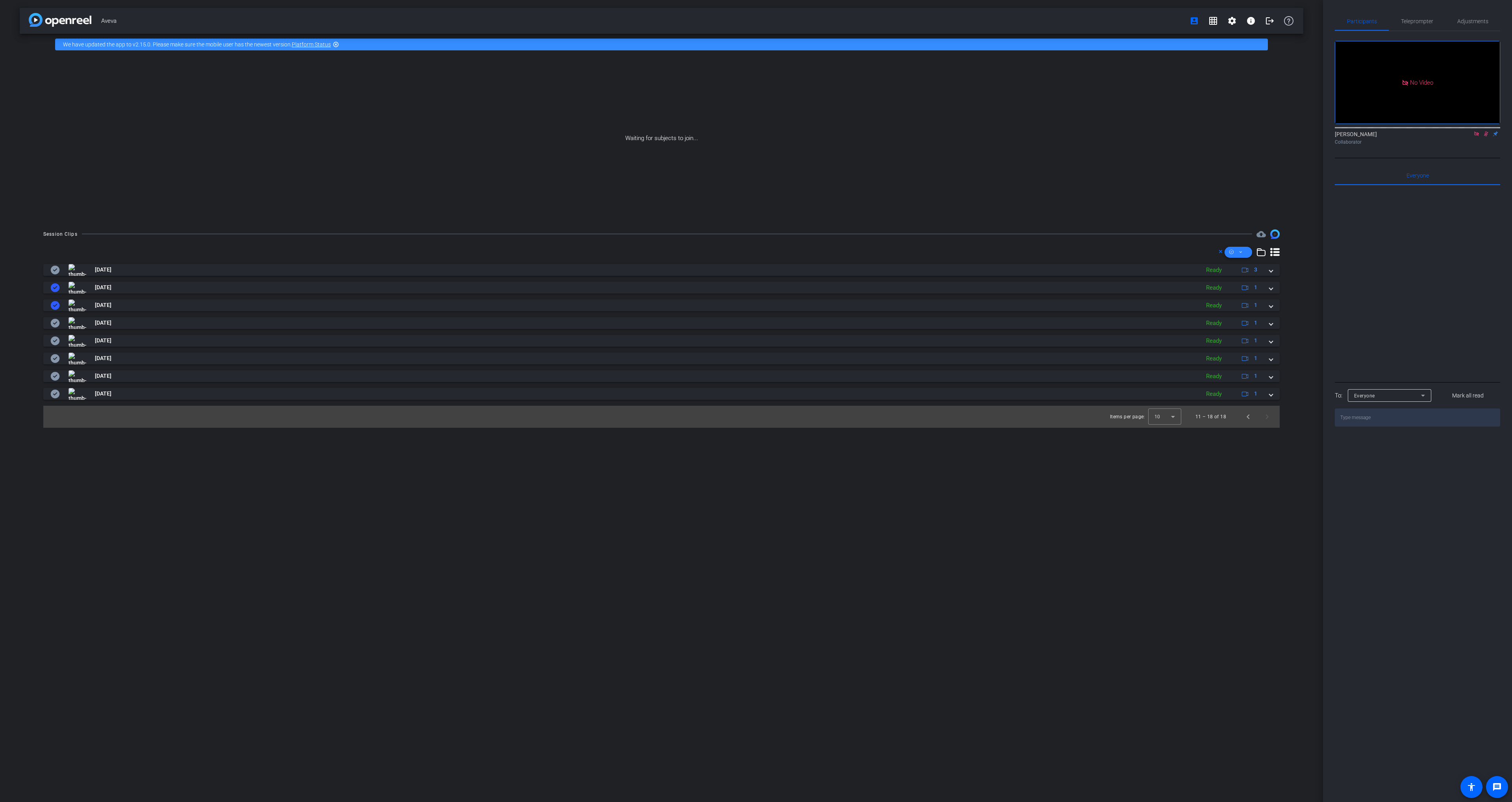
click at [1237, 253] on span at bounding box center [1238, 252] width 28 height 19
click at [1253, 294] on span "Download MP4" at bounding box center [1251, 294] width 42 height 9
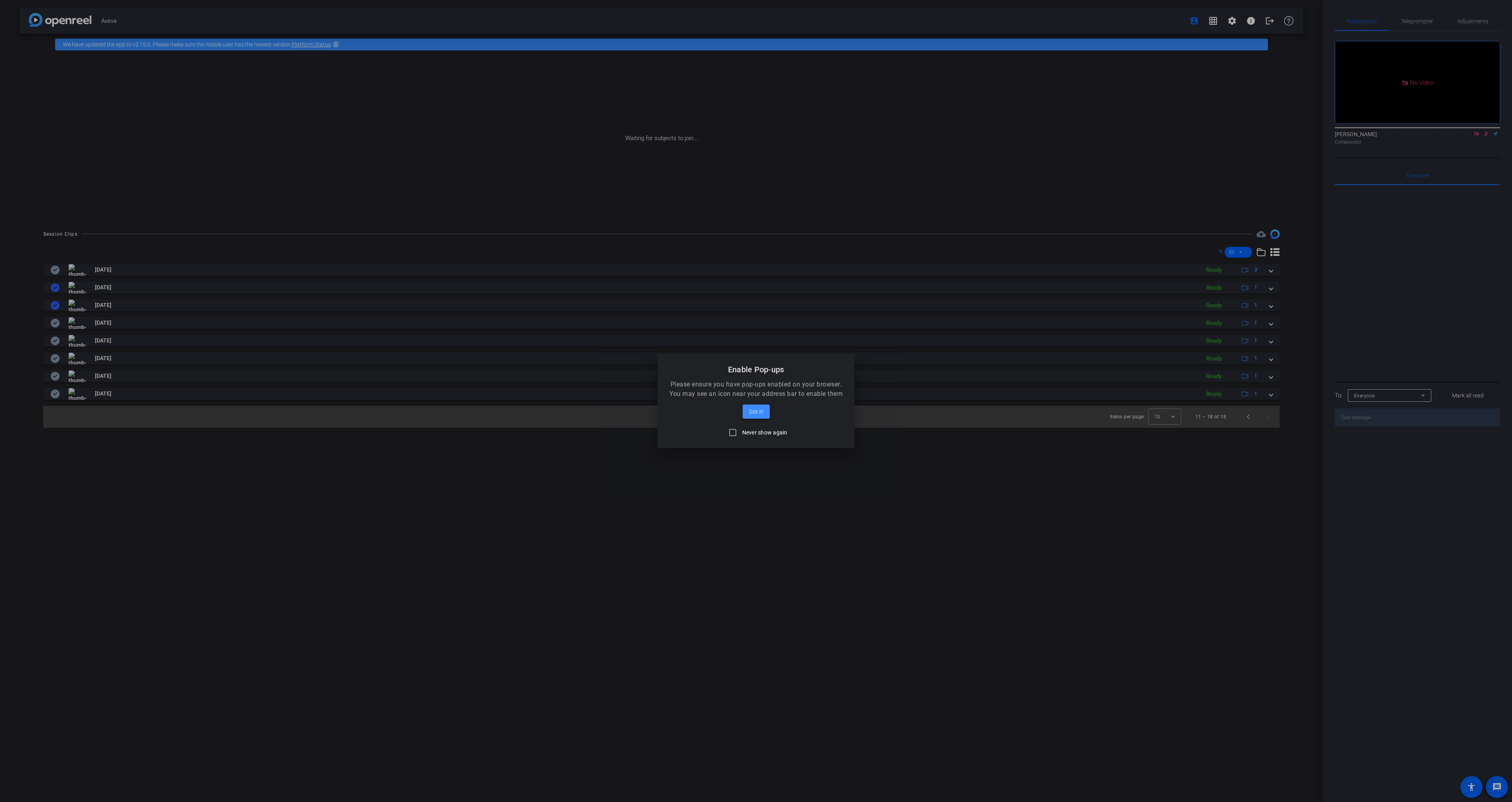
click at [743, 405] on button "Got it!" at bounding box center [756, 412] width 27 height 14
